Goal: Information Seeking & Learning: Learn about a topic

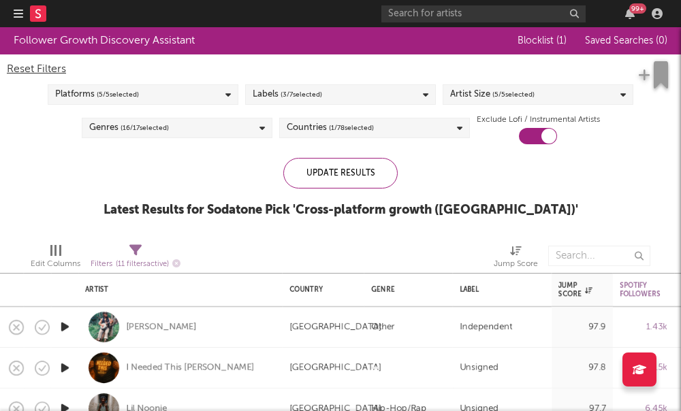
click at [305, 97] on span "( 3 / 7 selected)" at bounding box center [301, 94] width 42 height 16
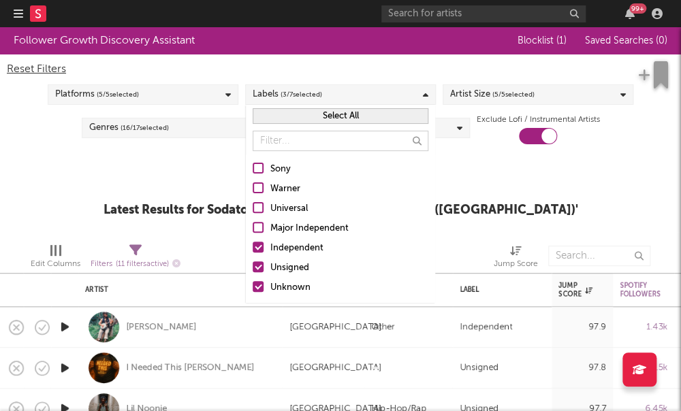
click at [483, 108] on div "Reset Filters Platforms ( 5 / 5 selected) Labels ( 3 / 7 selected) Artist Size …" at bounding box center [340, 99] width 681 height 90
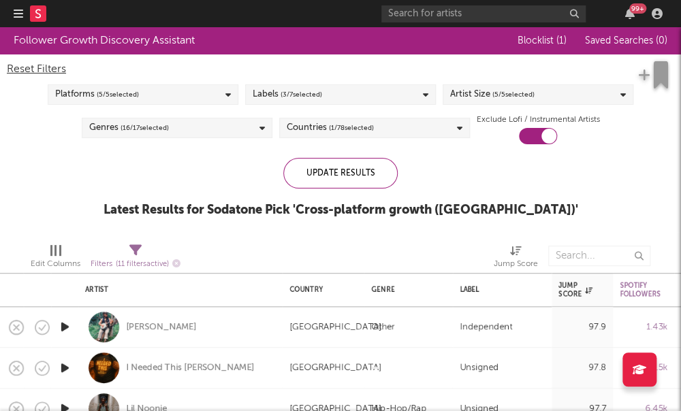
click at [480, 103] on div "Artist Size ( 5 / 5 selected)" at bounding box center [492, 94] width 84 height 16
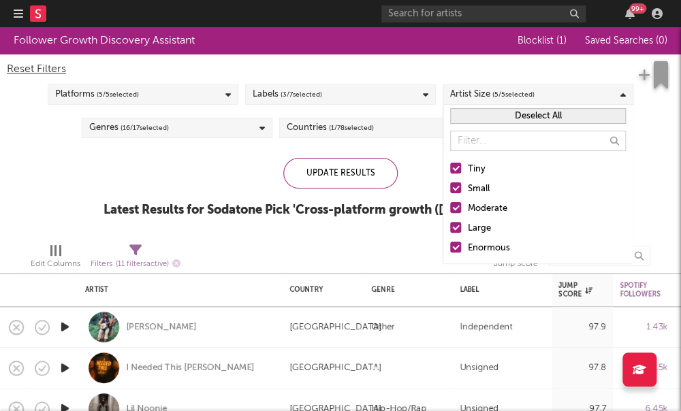
click at [457, 212] on div at bounding box center [455, 207] width 11 height 11
click at [450, 212] on input "Moderate" at bounding box center [450, 209] width 0 height 16
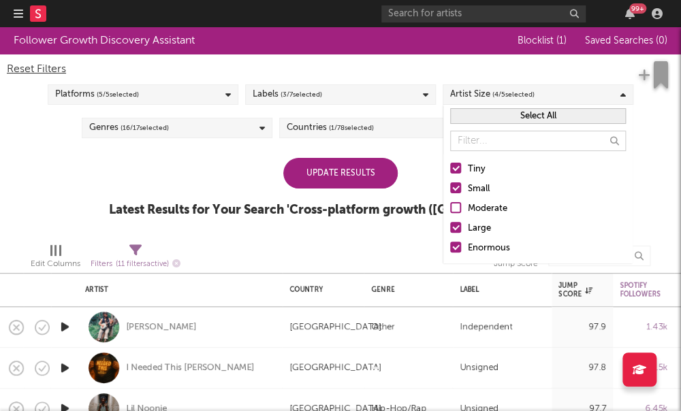
click at [453, 233] on label "Large" at bounding box center [538, 229] width 176 height 16
click at [450, 233] on input "Large" at bounding box center [450, 229] width 0 height 16
click at [455, 249] on div at bounding box center [455, 247] width 11 height 11
click at [450, 249] on input "Enormous" at bounding box center [450, 248] width 0 height 16
click at [227, 135] on div "Genres ( 16 / 17 selected)" at bounding box center [177, 128] width 191 height 20
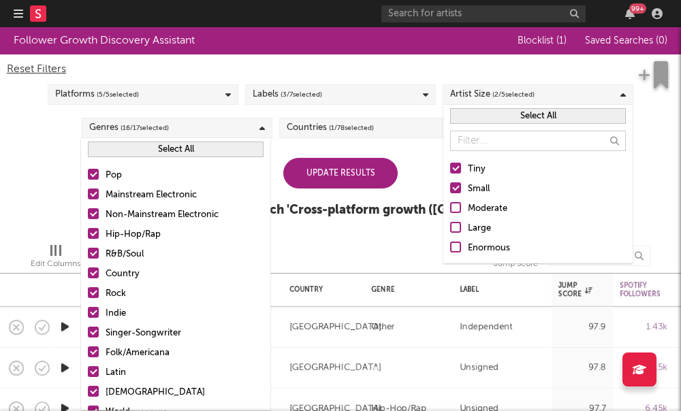
click at [357, 163] on div "Update Results" at bounding box center [340, 173] width 114 height 31
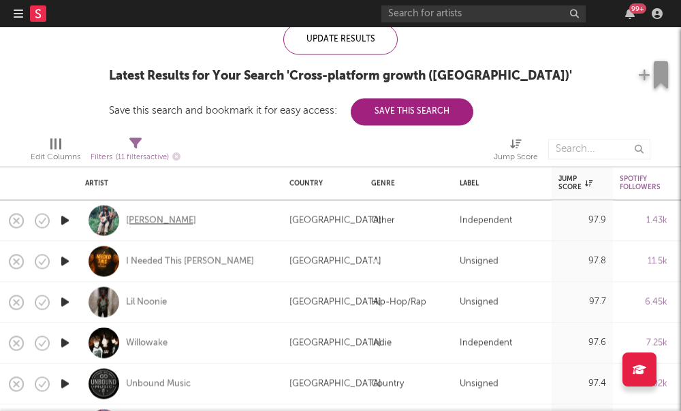
click at [171, 222] on div "Dustin Dale Gaspard" at bounding box center [161, 220] width 70 height 12
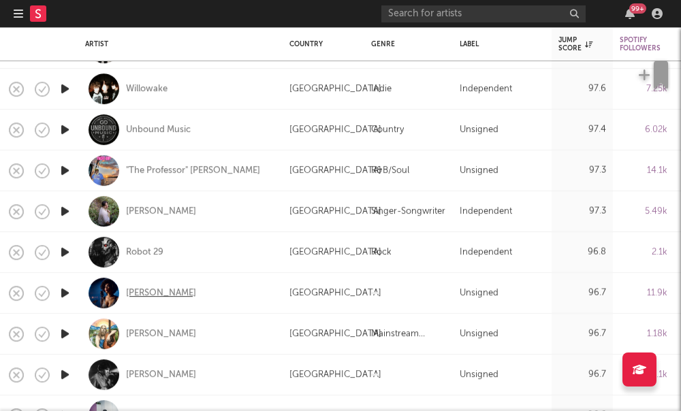
click at [137, 297] on div "Nina Blaze" at bounding box center [161, 293] width 70 height 12
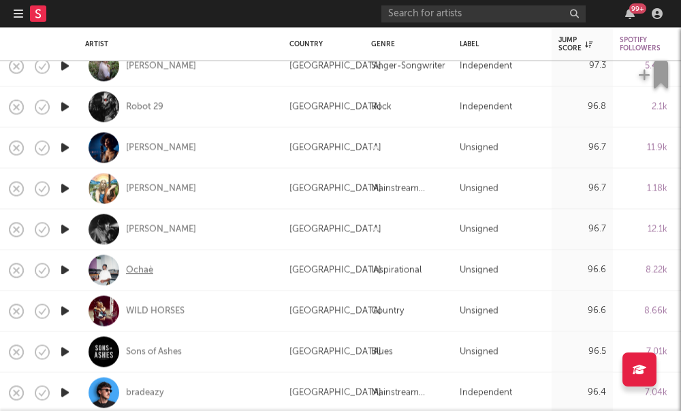
click at [129, 271] on div "Ochaè" at bounding box center [139, 270] width 27 height 12
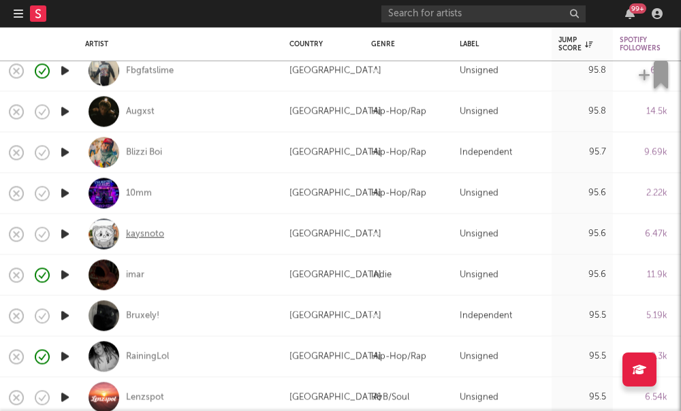
click at [150, 232] on div "kaysnoto" at bounding box center [145, 234] width 38 height 12
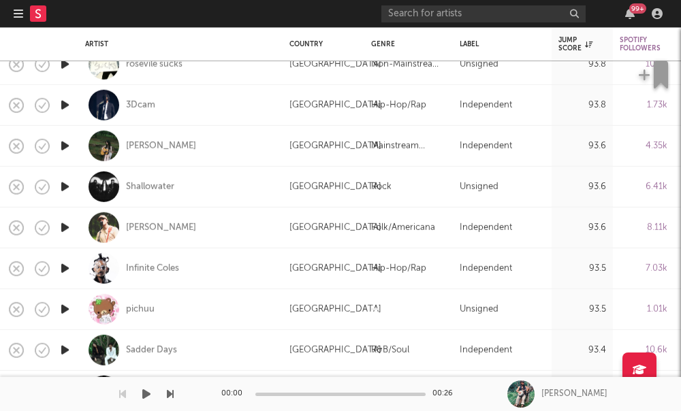
click at [136, 393] on div "Sex Mex" at bounding box center [142, 391] width 33 height 12
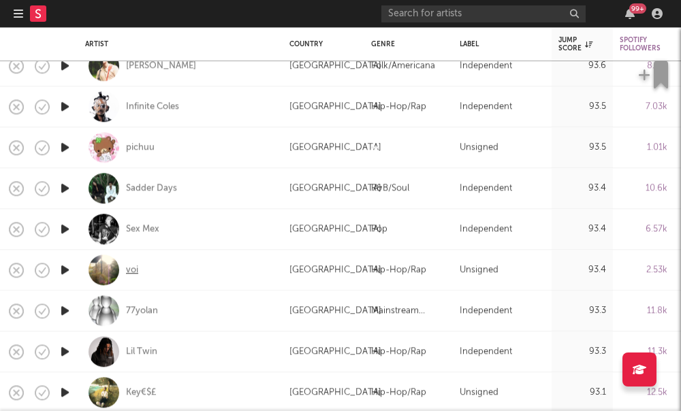
click at [127, 270] on div "voi" at bounding box center [132, 270] width 12 height 12
click at [136, 314] on div "77yolan" at bounding box center [142, 311] width 32 height 12
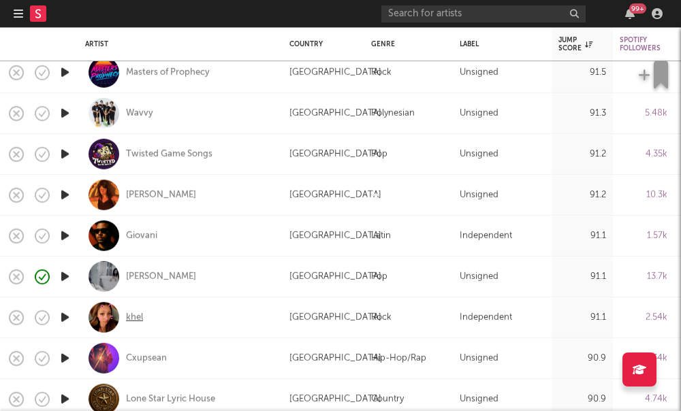
click at [129, 319] on div "khel" at bounding box center [134, 317] width 17 height 12
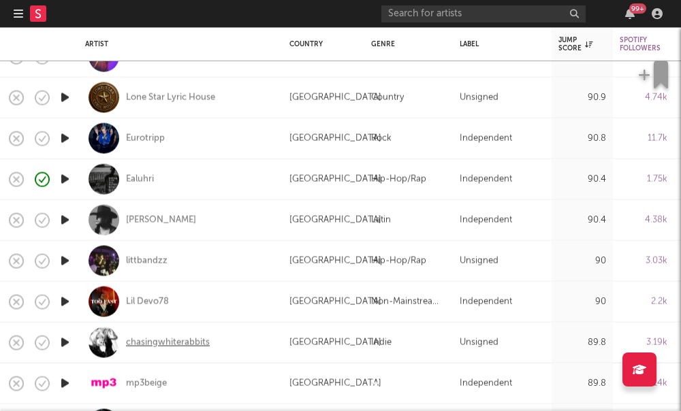
click at [178, 342] on div "chasingwhiterabbits" at bounding box center [168, 342] width 84 height 12
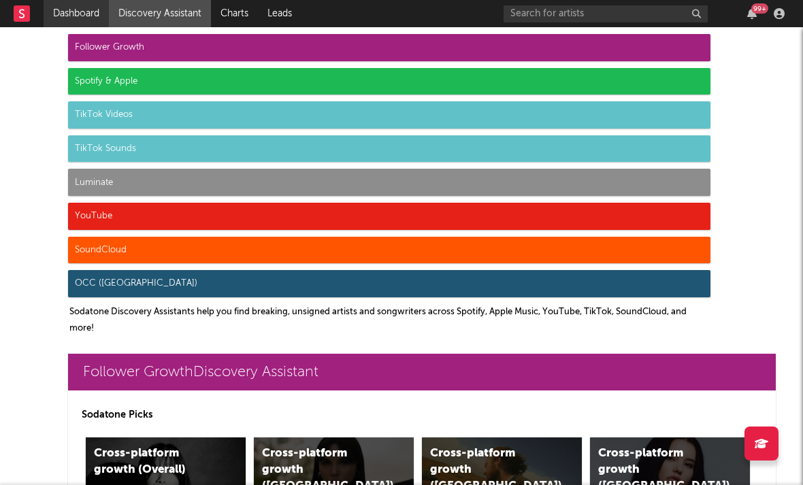
click at [86, 13] on link "Dashboard" at bounding box center [76, 13] width 65 height 27
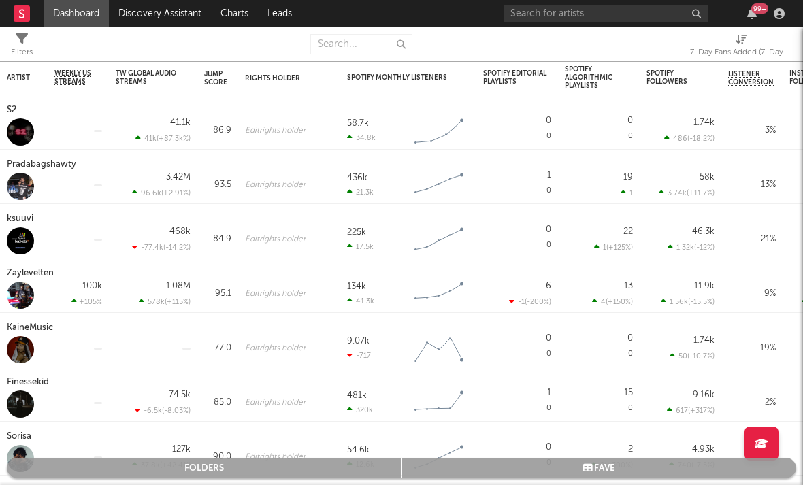
click at [15, 5] on link at bounding box center [22, 13] width 16 height 27
click at [20, 11] on icon at bounding box center [21, 13] width 5 height 9
click at [27, 16] on rect at bounding box center [22, 13] width 16 height 16
click at [14, 16] on rect at bounding box center [22, 13] width 16 height 16
click at [20, 12] on icon at bounding box center [21, 13] width 5 height 9
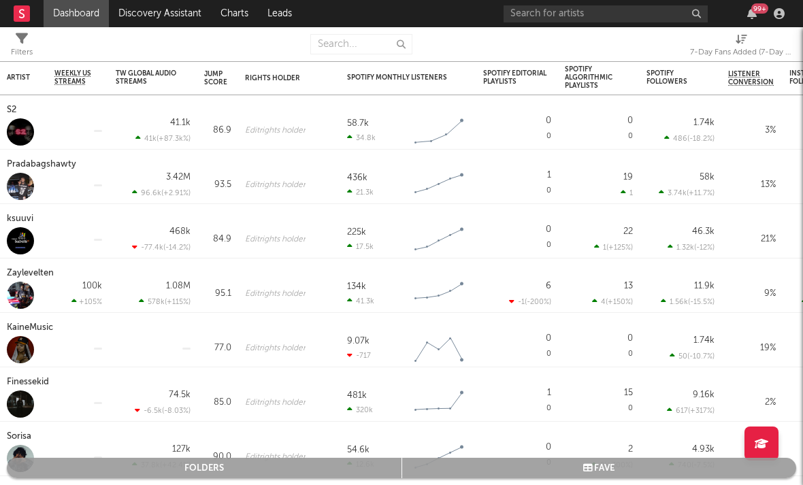
click at [23, 15] on icon at bounding box center [21, 13] width 5 height 9
click at [26, 19] on rect at bounding box center [22, 13] width 16 height 16
click at [182, 7] on link "Discovery Assistant" at bounding box center [160, 13] width 102 height 27
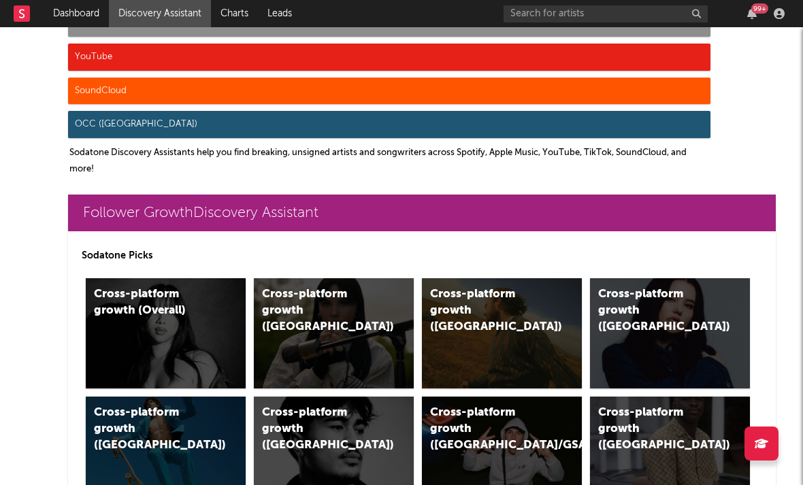
scroll to position [369, 0]
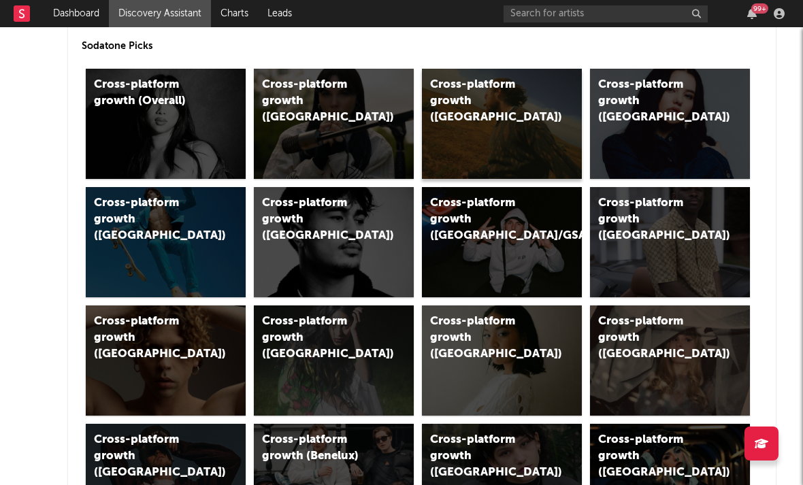
click at [484, 101] on div "Cross-platform growth (US)" at bounding box center [487, 101] width 115 height 49
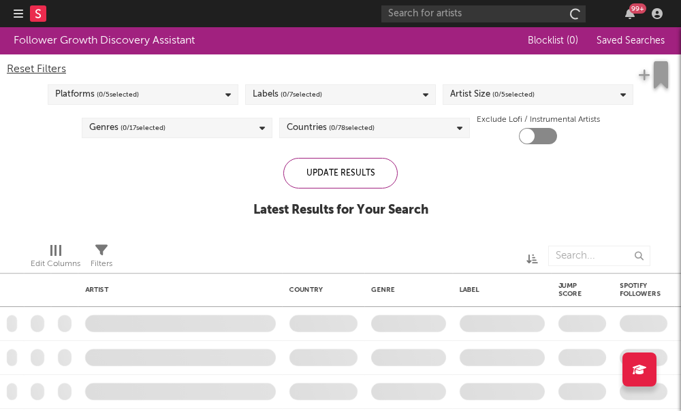
checkbox input "true"
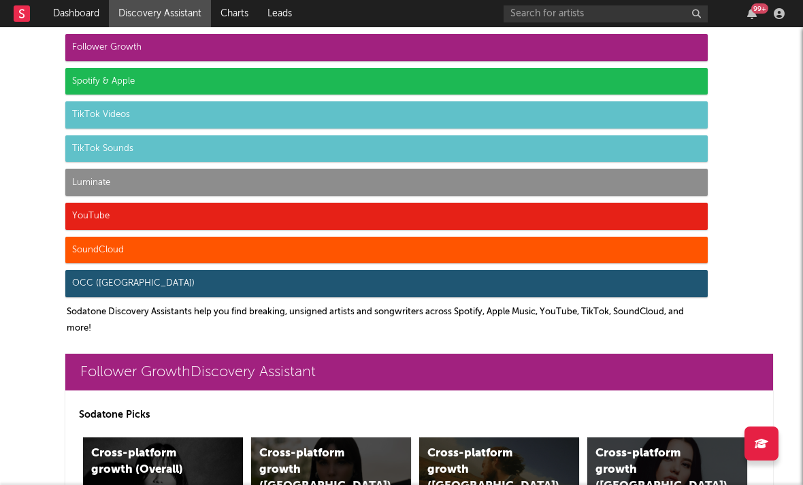
scroll to position [0, 3]
click at [181, 45] on div "Follower Growth" at bounding box center [386, 47] width 642 height 27
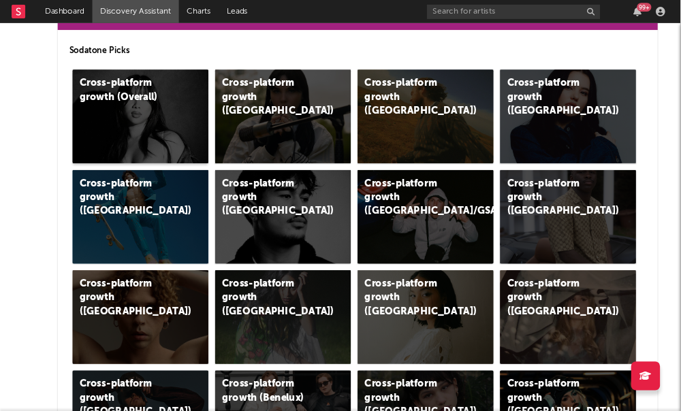
scroll to position [357, 0]
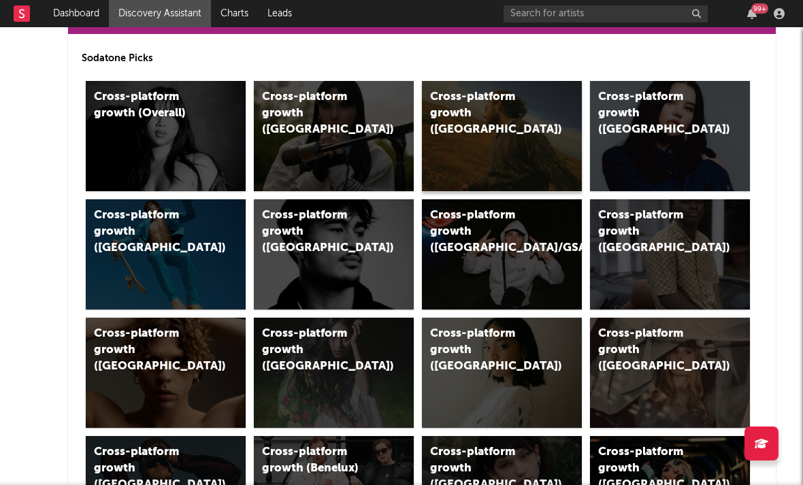
click at [433, 101] on div "Cross-platform growth (US)" at bounding box center [487, 113] width 115 height 49
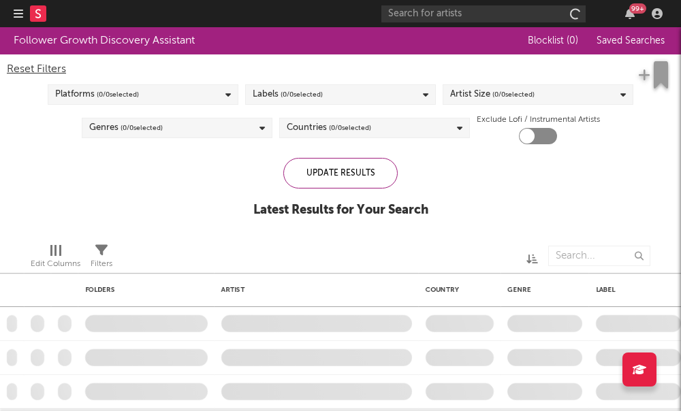
checkbox input "true"
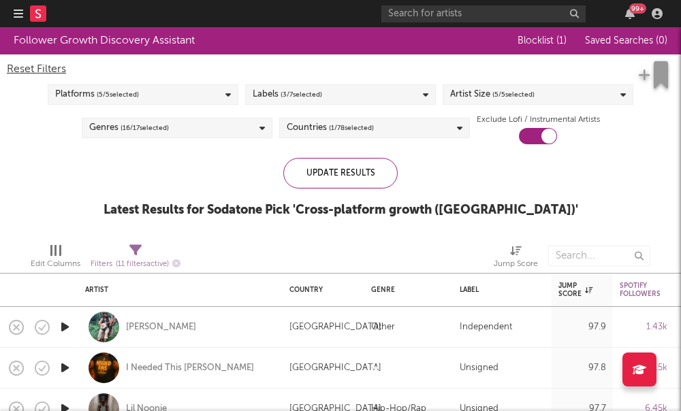
click at [184, 94] on div "Platforms ( 5 / 5 selected)" at bounding box center [143, 94] width 191 height 20
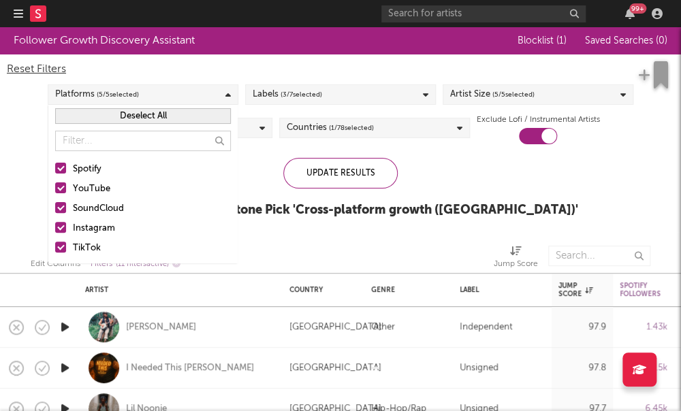
click at [58, 191] on div at bounding box center [60, 187] width 11 height 11
click at [55, 191] on input "YouTube" at bounding box center [55, 189] width 0 height 16
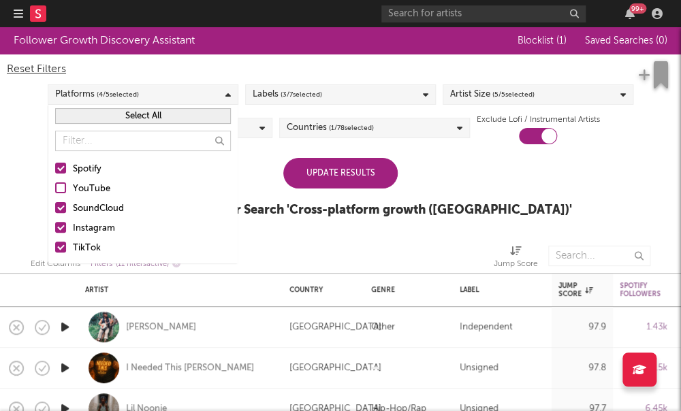
click at [59, 178] on div "Spotify YouTube SoundCloud Instagram TikTok" at bounding box center [142, 208] width 189 height 109
click at [60, 169] on div at bounding box center [60, 168] width 11 height 11
click at [55, 169] on input "Spotify" at bounding box center [55, 169] width 0 height 16
click at [63, 207] on div at bounding box center [60, 207] width 11 height 11
click at [55, 207] on input "SoundCloud" at bounding box center [55, 209] width 0 height 16
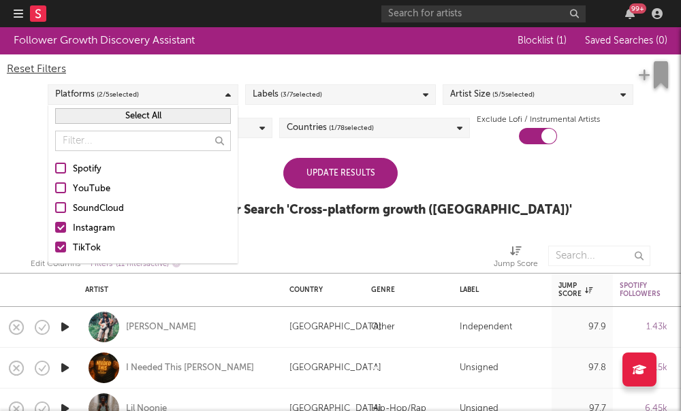
click at [63, 251] on div at bounding box center [60, 247] width 11 height 11
click at [55, 251] on input "TikTok" at bounding box center [55, 248] width 0 height 16
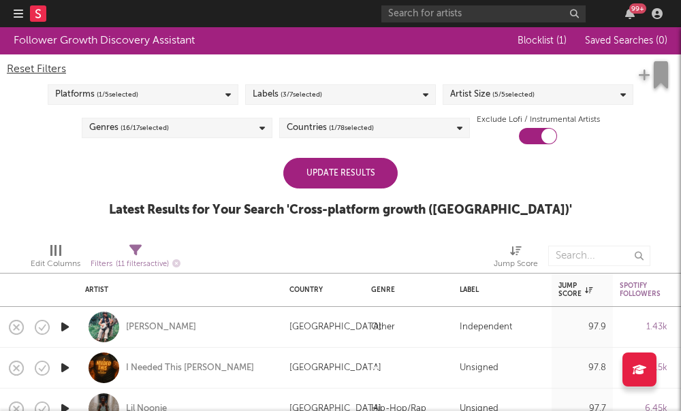
click at [12, 221] on div "Follower Growth Discovery Assistant Blocklist ( 1 ) Saved Searches ( 0 ) Reset …" at bounding box center [340, 129] width 681 height 205
click at [332, 172] on div "Update Results" at bounding box center [340, 173] width 114 height 31
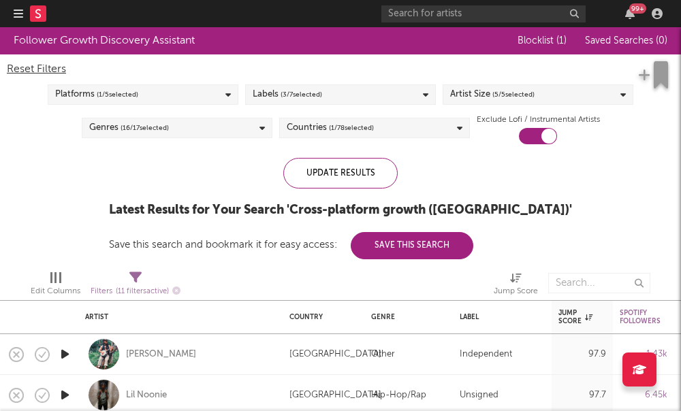
click at [502, 97] on span "( 5 / 5 selected)" at bounding box center [513, 94] width 42 height 16
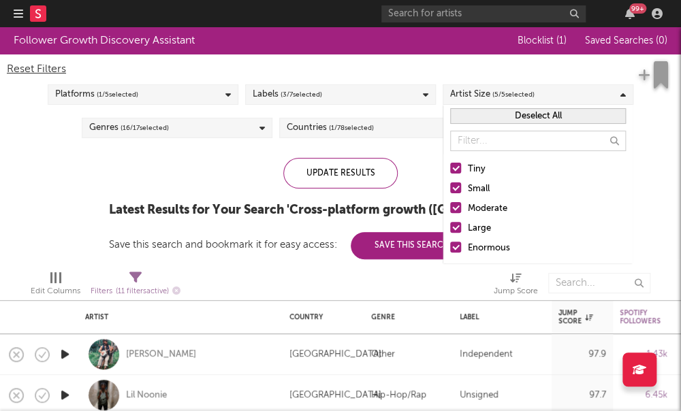
click at [457, 212] on div at bounding box center [455, 207] width 11 height 11
click at [450, 212] on input "Moderate" at bounding box center [450, 209] width 0 height 16
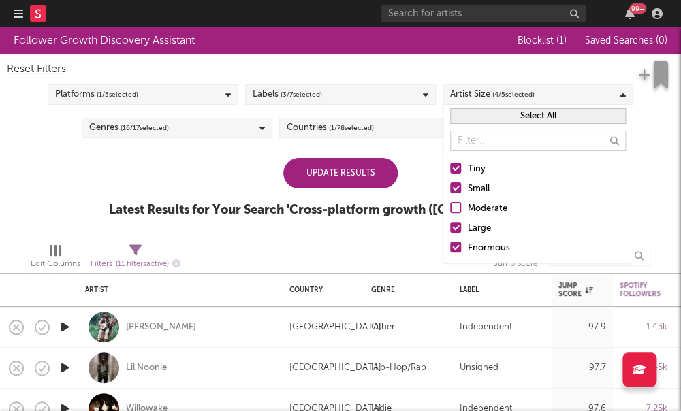
click at [452, 229] on div at bounding box center [455, 227] width 11 height 11
click at [450, 229] on input "Large" at bounding box center [450, 229] width 0 height 16
click at [457, 250] on div at bounding box center [455, 247] width 11 height 11
click at [450, 250] on input "Enormous" at bounding box center [450, 248] width 0 height 16
click at [353, 169] on div "Update Results" at bounding box center [340, 173] width 114 height 31
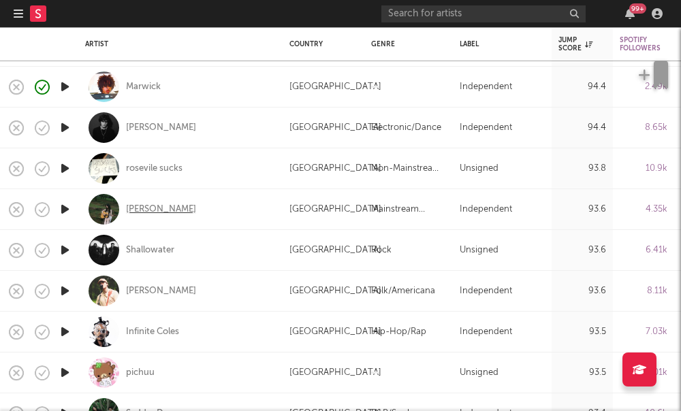
click at [134, 209] on div "Penny" at bounding box center [161, 210] width 70 height 12
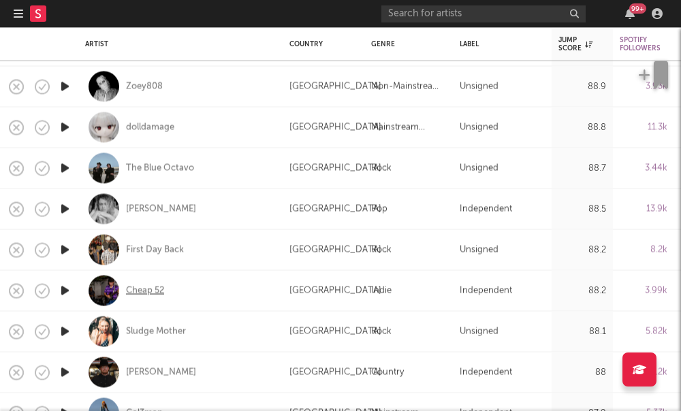
click at [157, 289] on div "Cheap 52" at bounding box center [145, 290] width 38 height 12
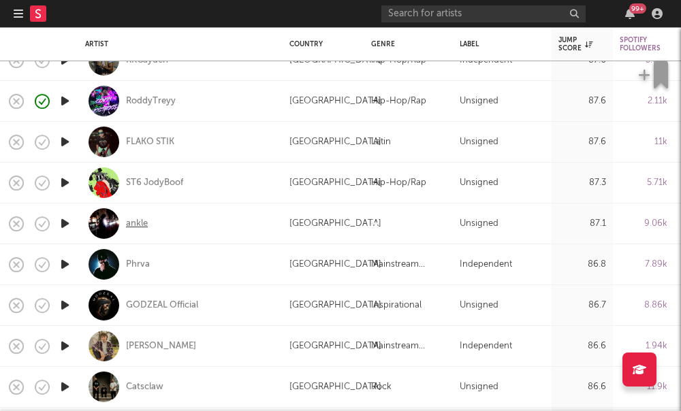
click at [135, 225] on div "ankle" at bounding box center [137, 223] width 22 height 12
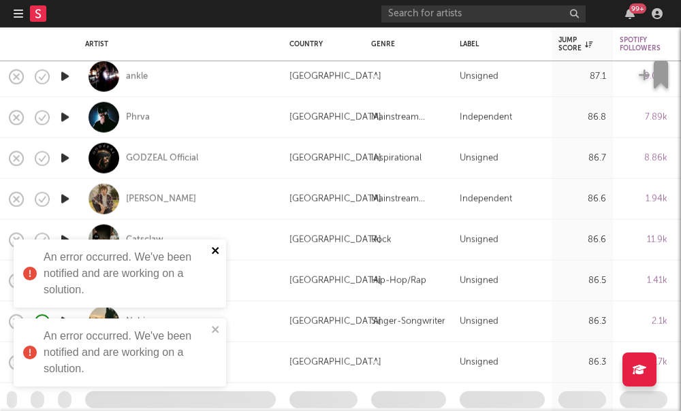
click at [219, 255] on icon "close" at bounding box center [216, 250] width 10 height 11
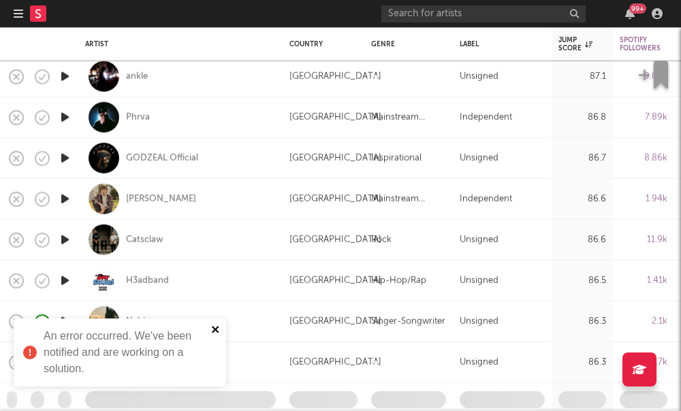
click at [220, 331] on icon "close" at bounding box center [216, 329] width 10 height 11
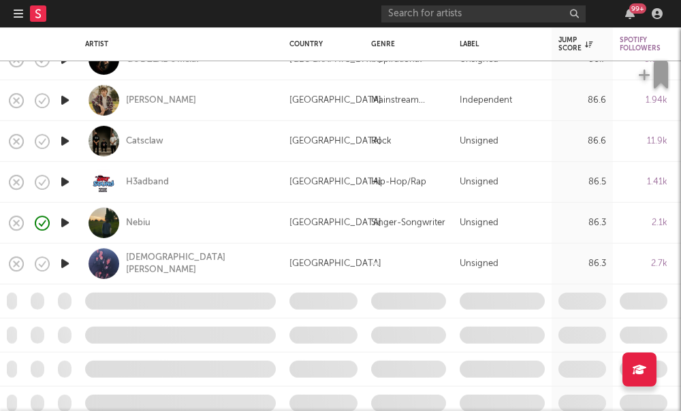
click at [196, 267] on html "Dashboard Discovery Assistant Charts Leads 99 + Notifications Settings Mark all…" at bounding box center [340, 205] width 681 height 411
click at [195, 267] on div at bounding box center [340, 219] width 681 height 384
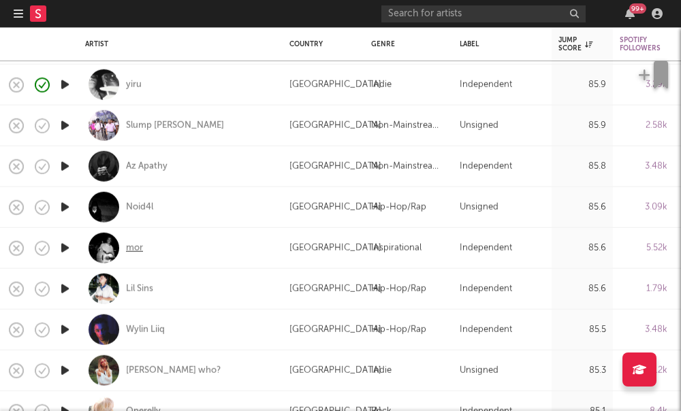
click at [131, 247] on div "mor" at bounding box center [134, 248] width 17 height 12
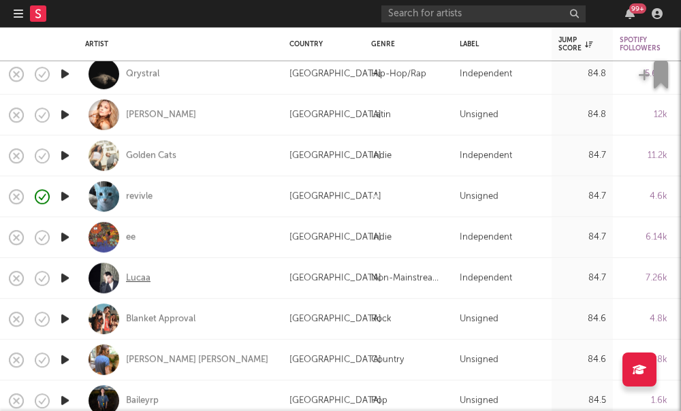
click at [137, 284] on div "Lucaa" at bounding box center [138, 278] width 25 height 12
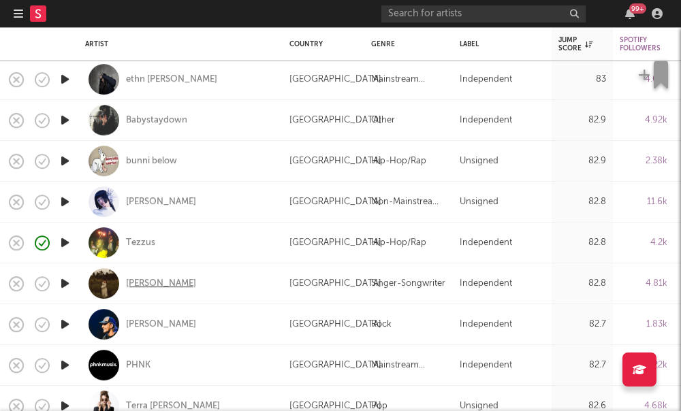
click at [148, 285] on div "Karsen Veazey" at bounding box center [161, 284] width 70 height 12
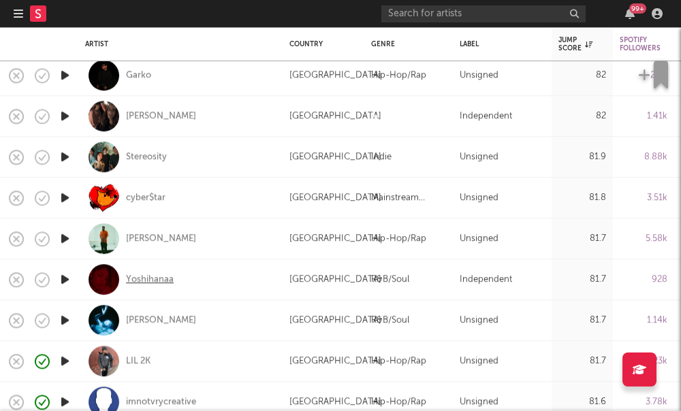
click at [152, 280] on div "Yoshihanaa" at bounding box center [150, 280] width 48 height 12
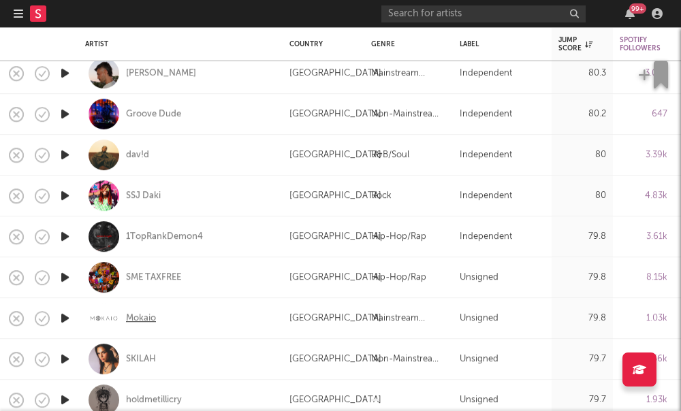
click at [135, 322] on div "Mokaio" at bounding box center [141, 318] width 30 height 12
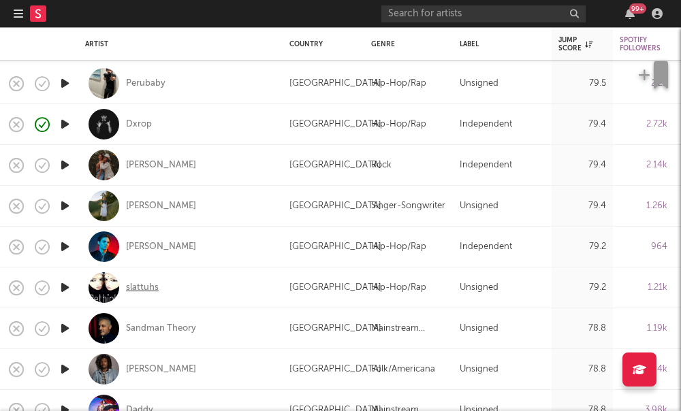
click at [134, 288] on div "slattuhs" at bounding box center [142, 288] width 33 height 12
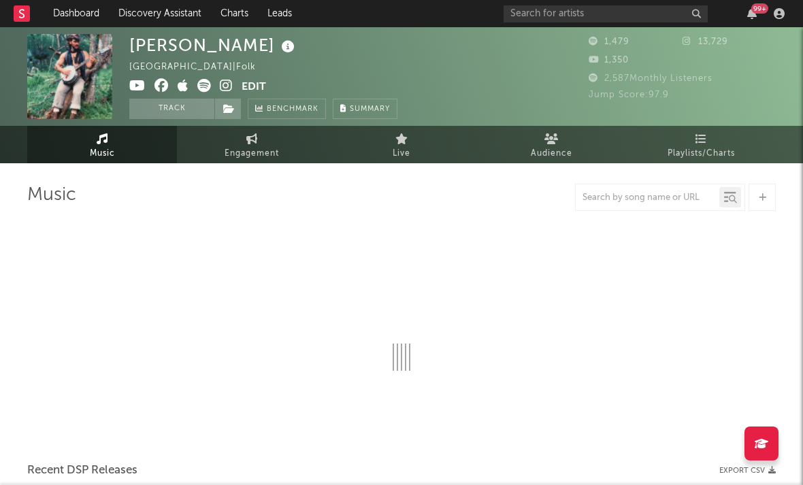
click at [223, 84] on icon at bounding box center [226, 86] width 13 height 14
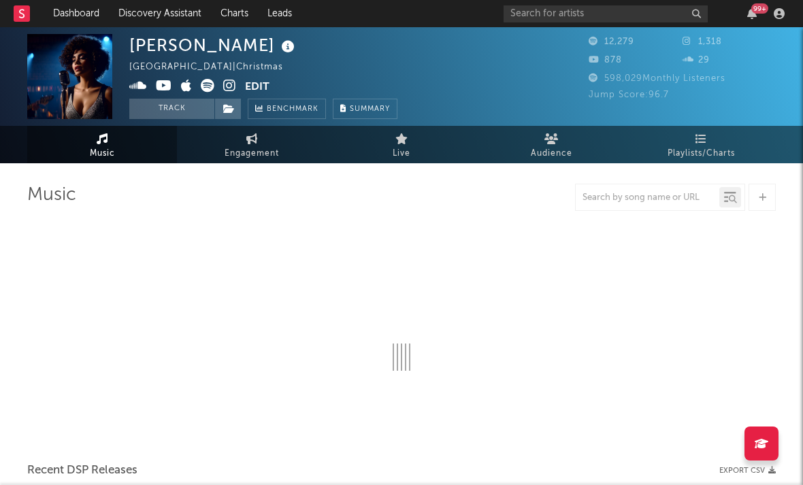
click at [225, 89] on icon at bounding box center [229, 86] width 13 height 14
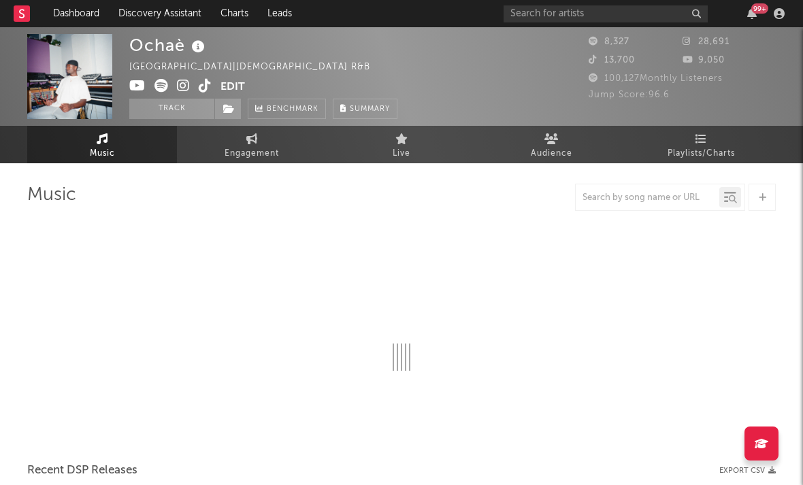
select select "1w"
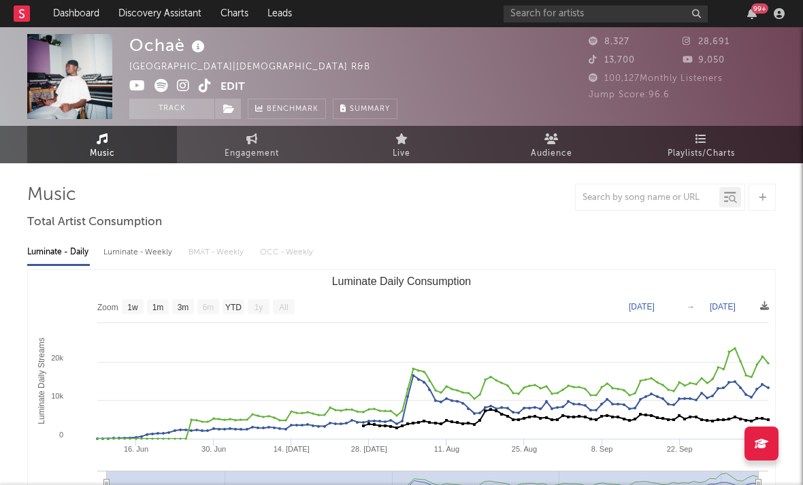
click at [180, 84] on icon at bounding box center [183, 86] width 13 height 14
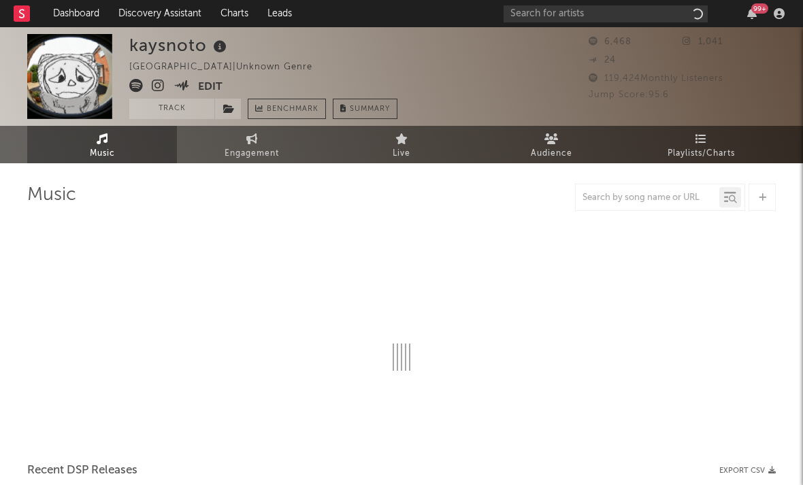
select select "6m"
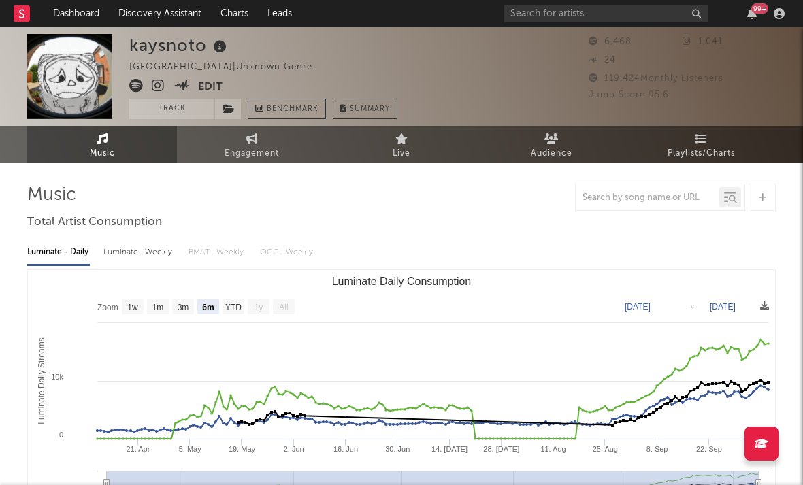
click at [161, 85] on icon at bounding box center [158, 86] width 13 height 14
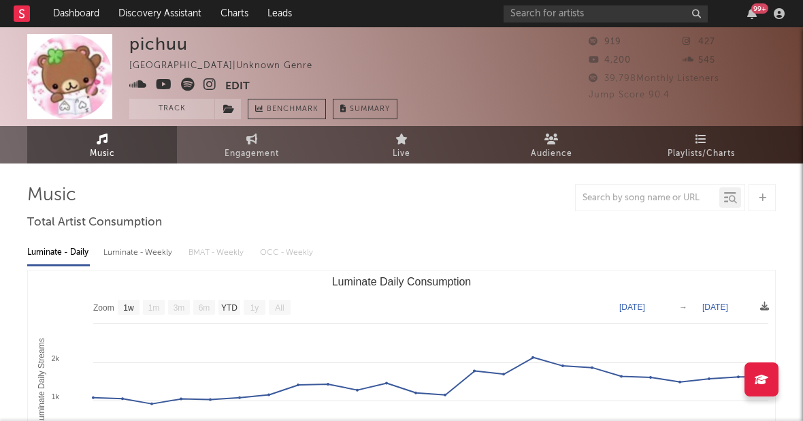
select select "1w"
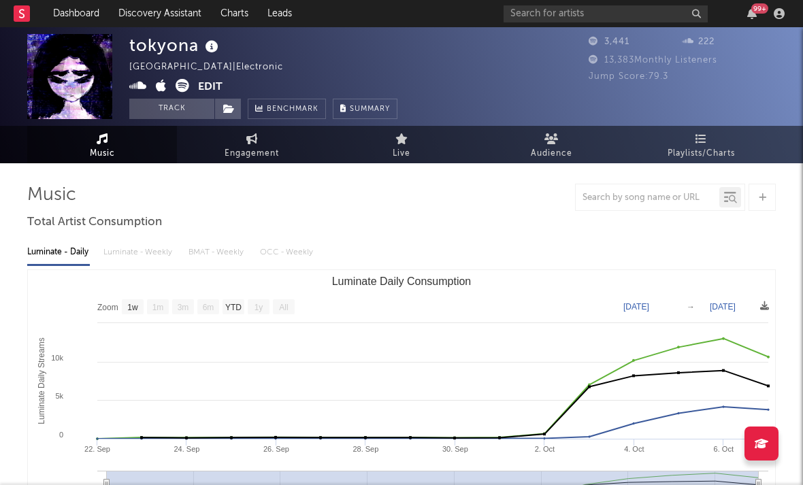
select select "1w"
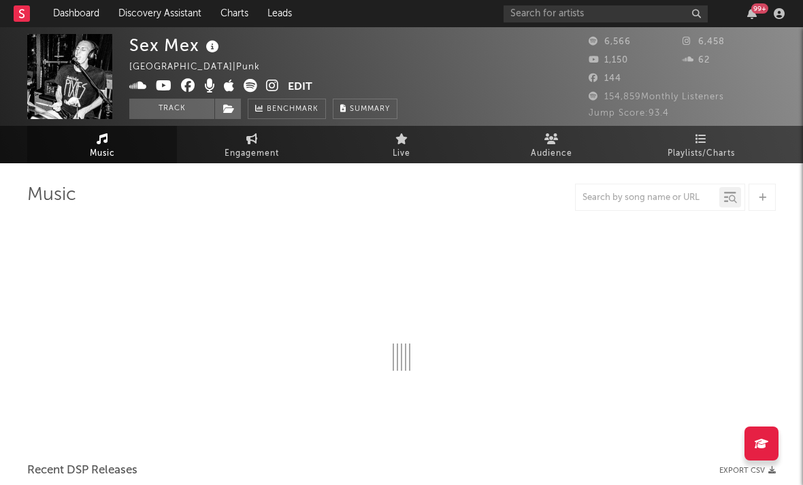
select select "1w"
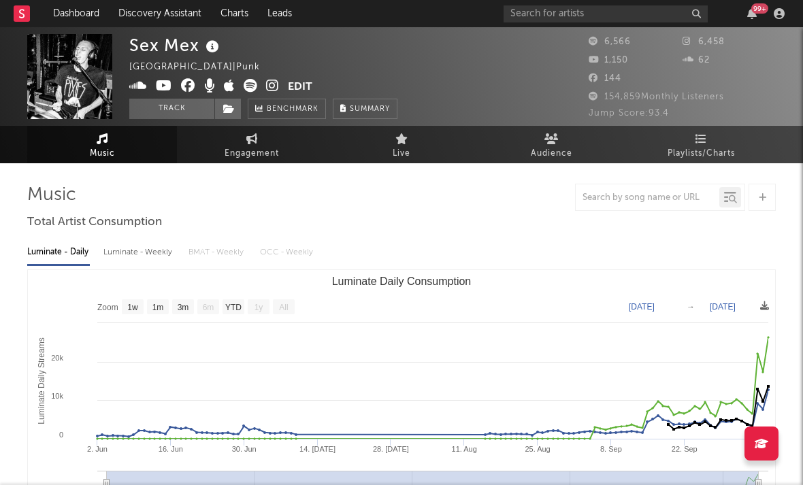
click at [272, 82] on icon at bounding box center [272, 86] width 13 height 14
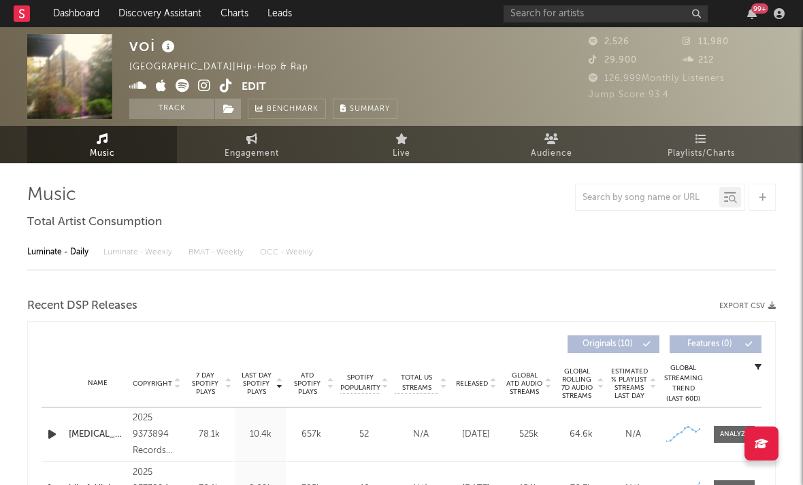
click at [201, 90] on icon at bounding box center [204, 86] width 13 height 14
select select "1w"
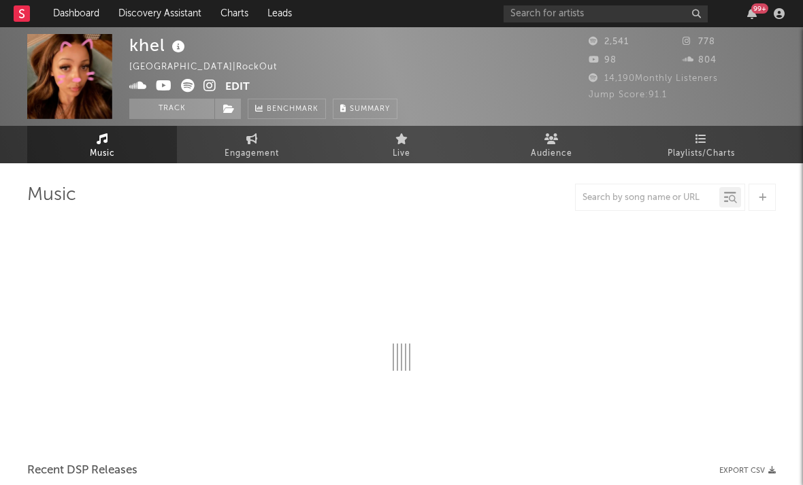
select select "1w"
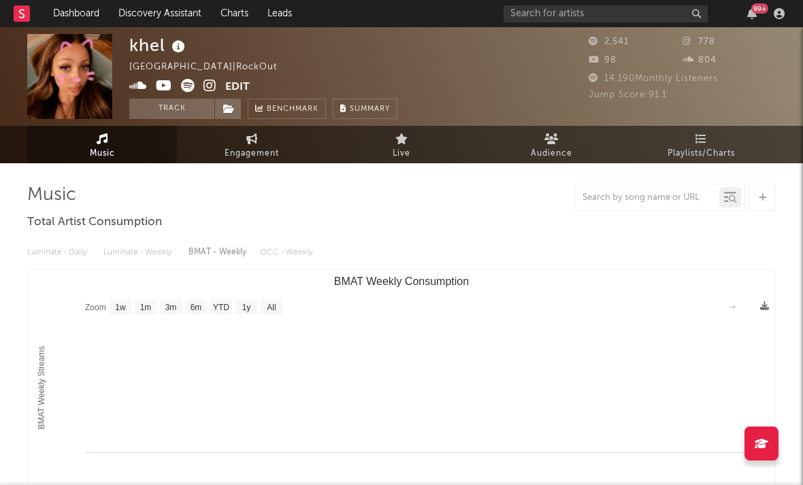
click at [212, 86] on icon at bounding box center [210, 86] width 13 height 14
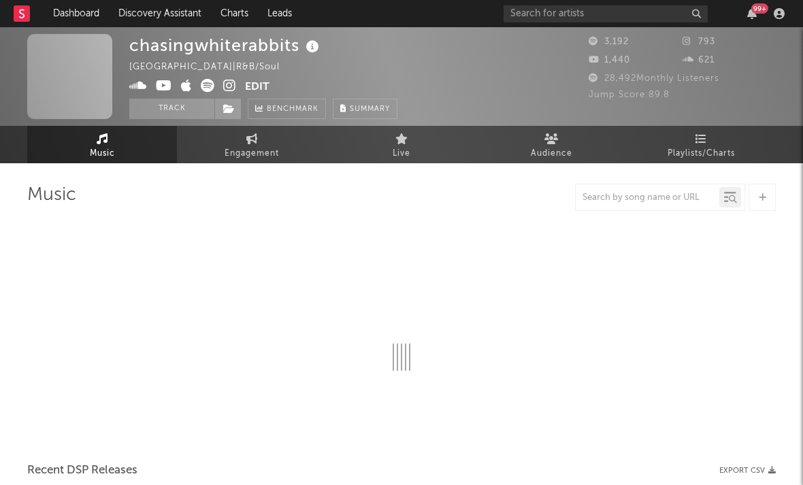
select select "1w"
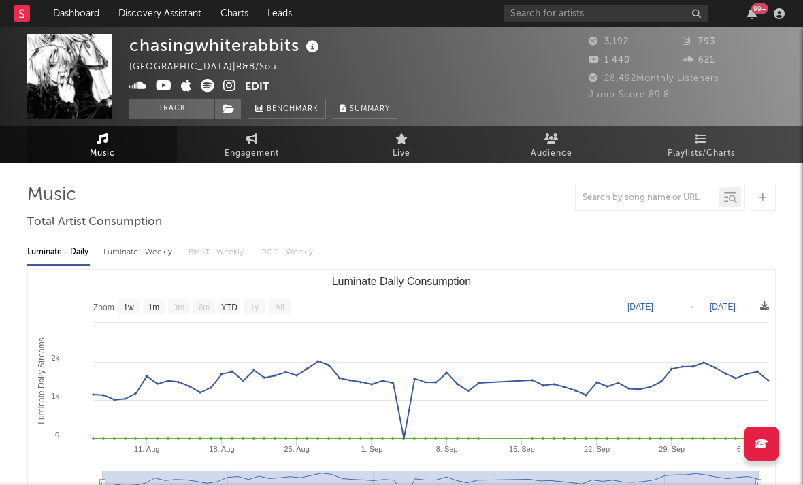
click at [229, 83] on icon at bounding box center [229, 86] width 13 height 14
click at [161, 86] on icon at bounding box center [164, 86] width 16 height 14
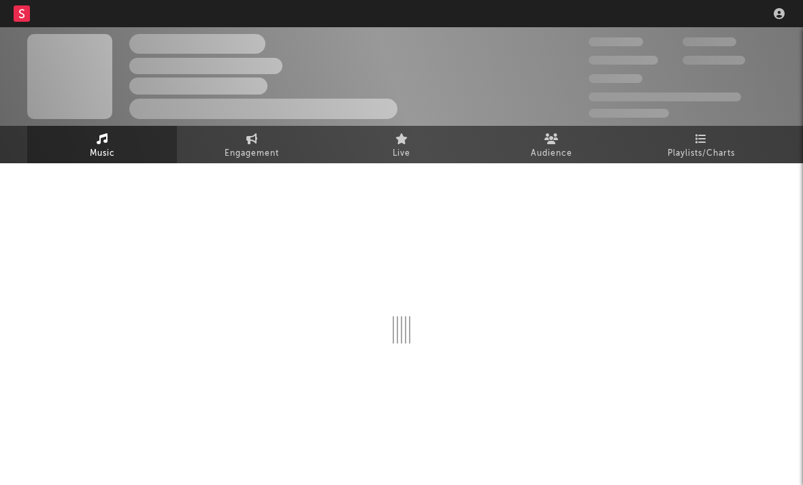
select select "1w"
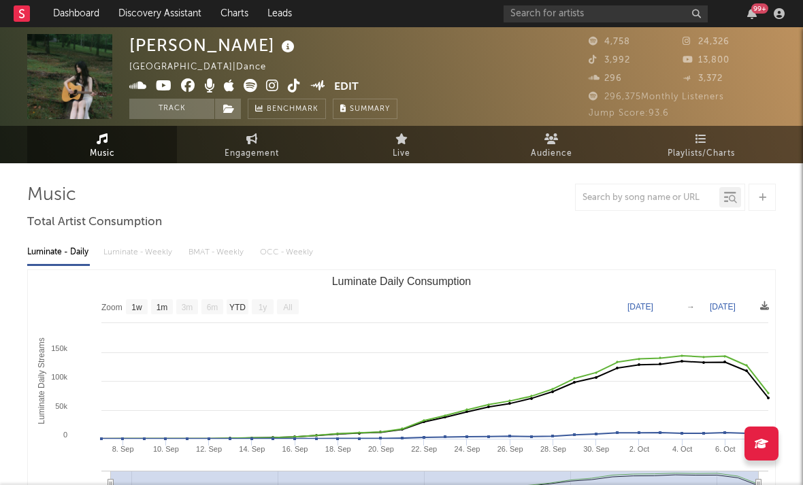
click at [273, 85] on icon at bounding box center [272, 86] width 13 height 14
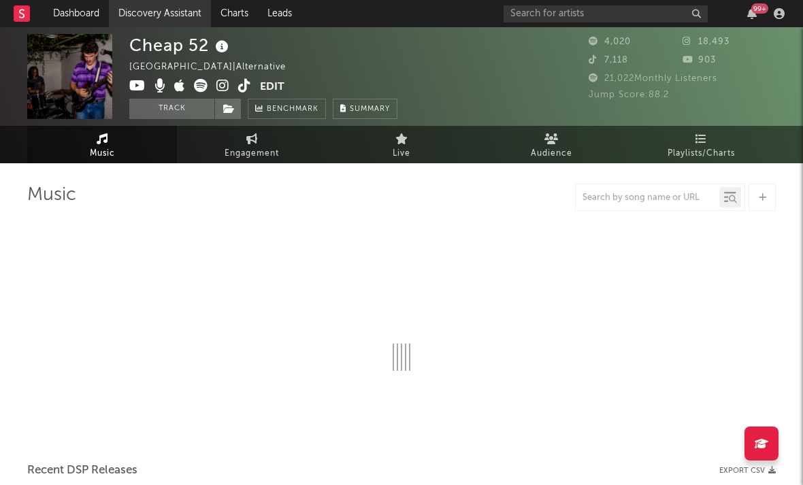
select select "1w"
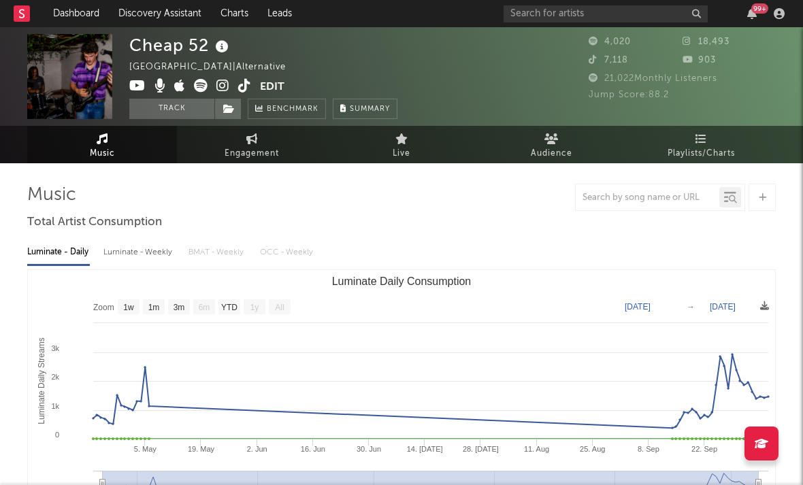
click at [222, 86] on icon at bounding box center [222, 86] width 13 height 14
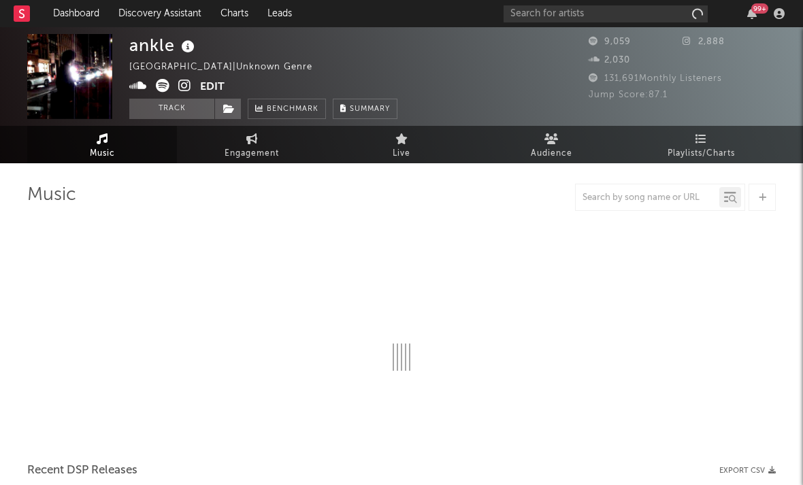
select select "6m"
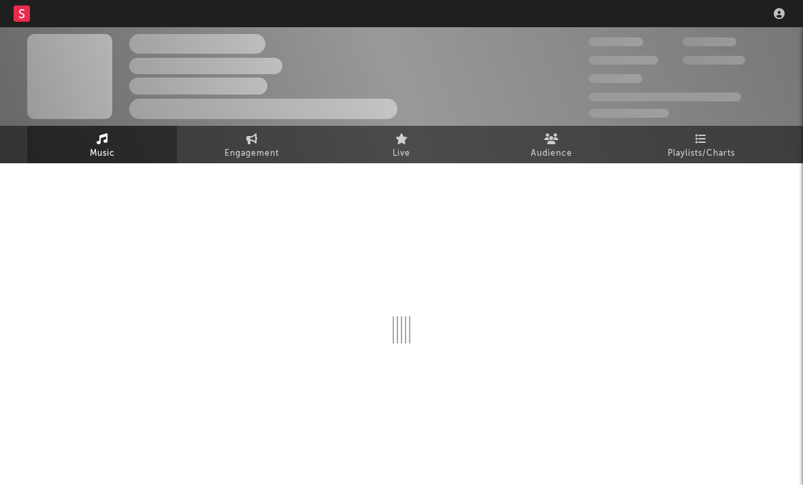
select select "6m"
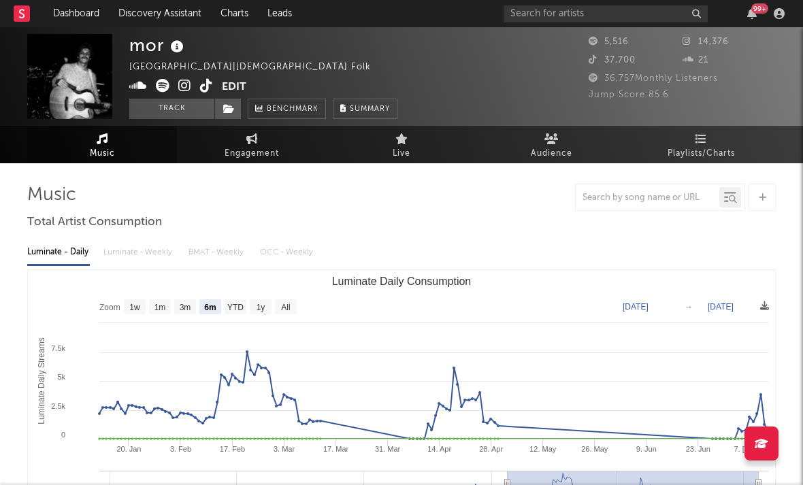
click at [182, 88] on icon at bounding box center [184, 86] width 13 height 14
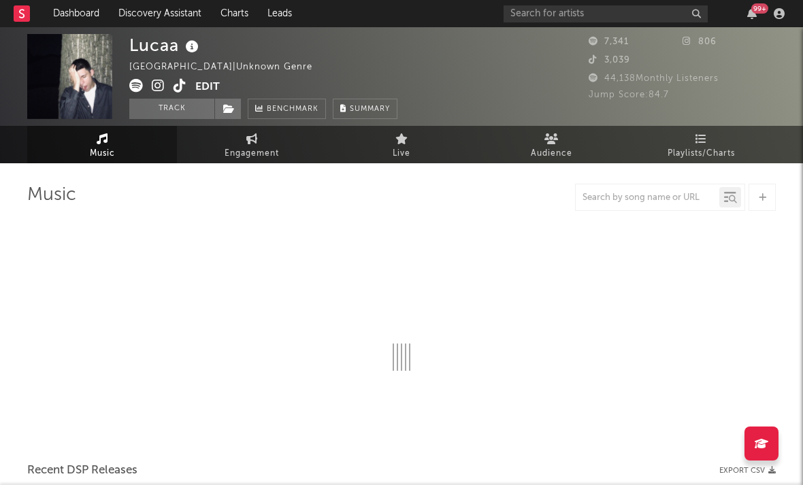
click at [156, 88] on icon at bounding box center [158, 86] width 13 height 14
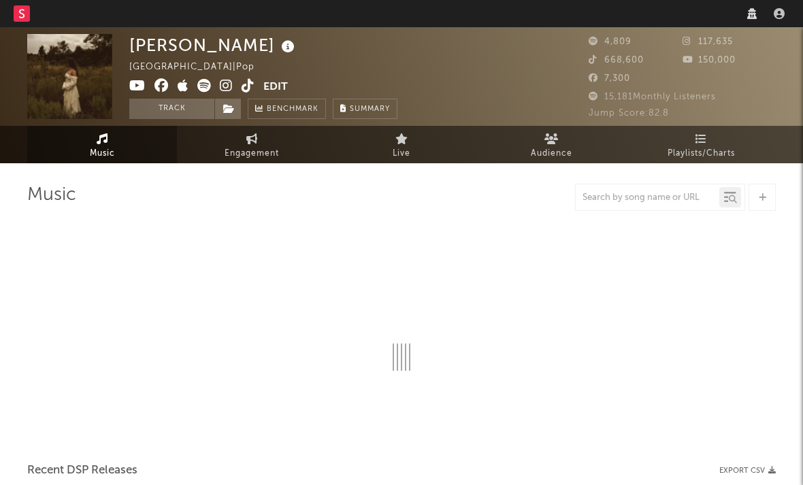
select select "1w"
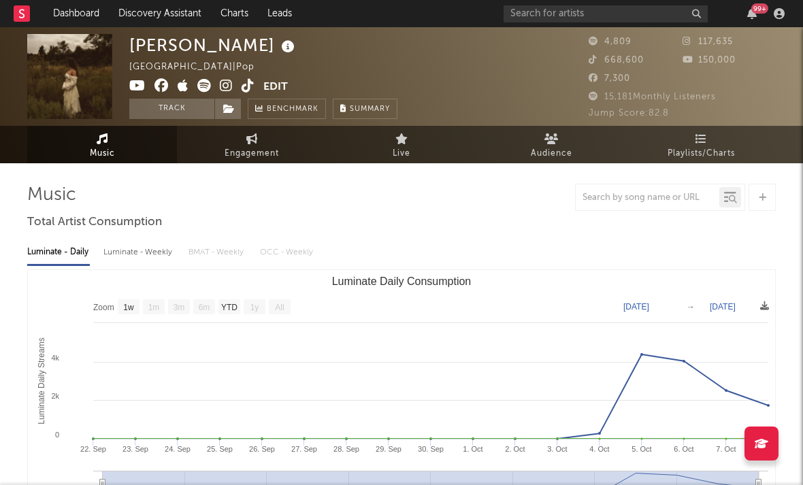
click at [223, 89] on icon at bounding box center [226, 86] width 13 height 14
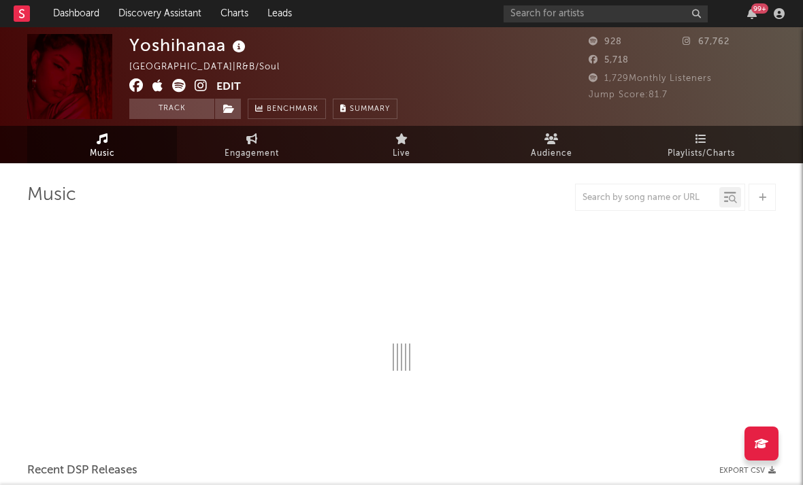
click at [200, 88] on icon at bounding box center [201, 86] width 13 height 14
select select "1w"
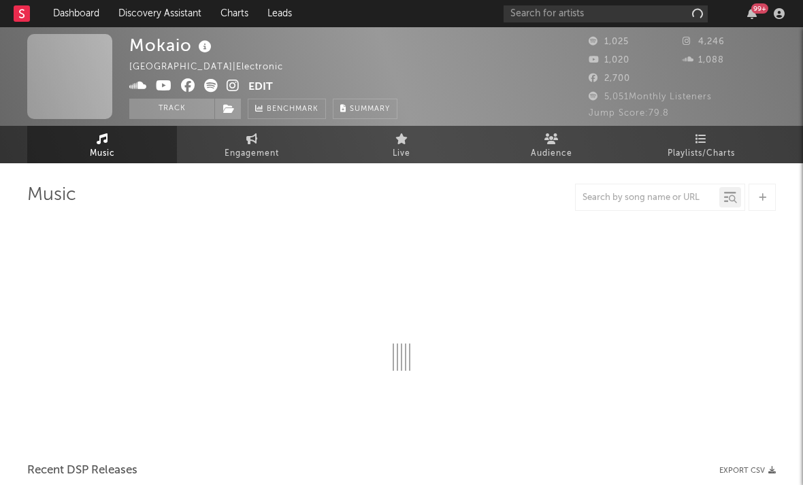
select select "1w"
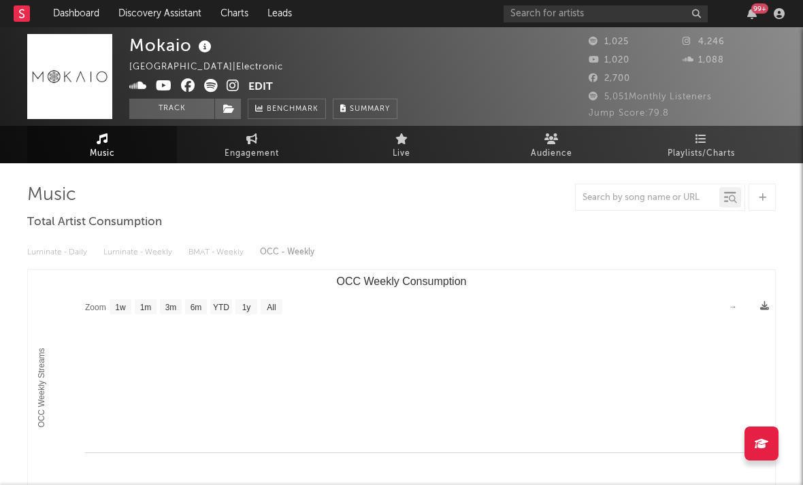
click at [232, 88] on icon at bounding box center [233, 86] width 13 height 14
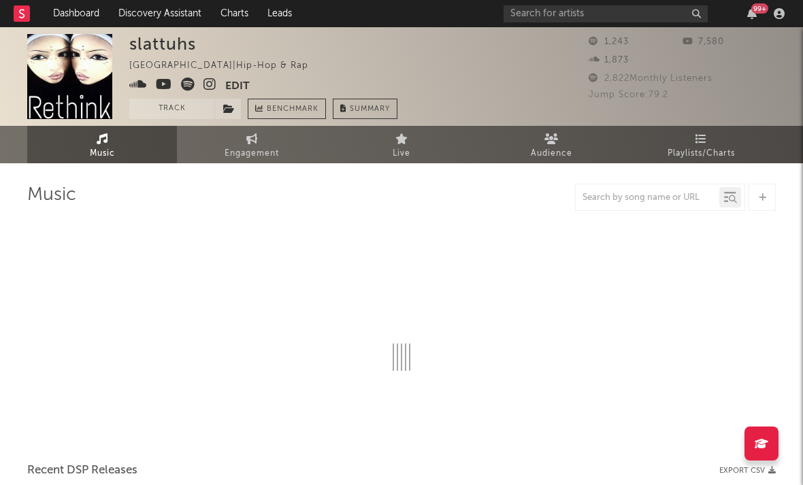
select select "1w"
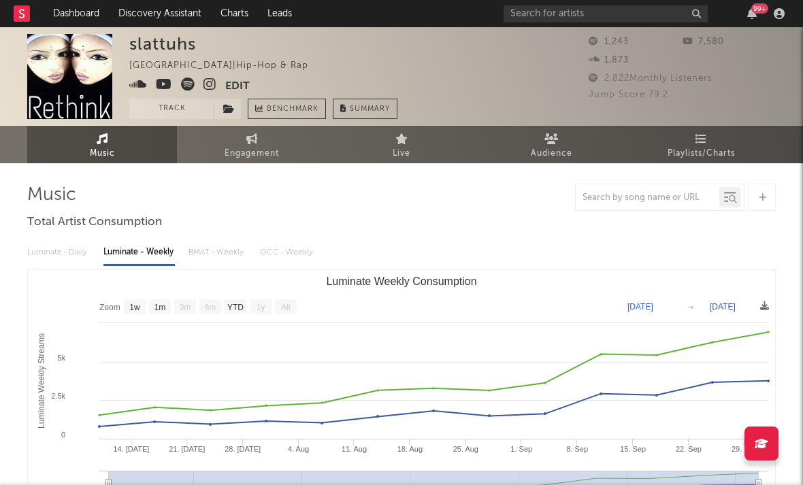
click at [210, 84] on icon at bounding box center [210, 85] width 13 height 14
